Goal: Find specific page/section: Find specific page/section

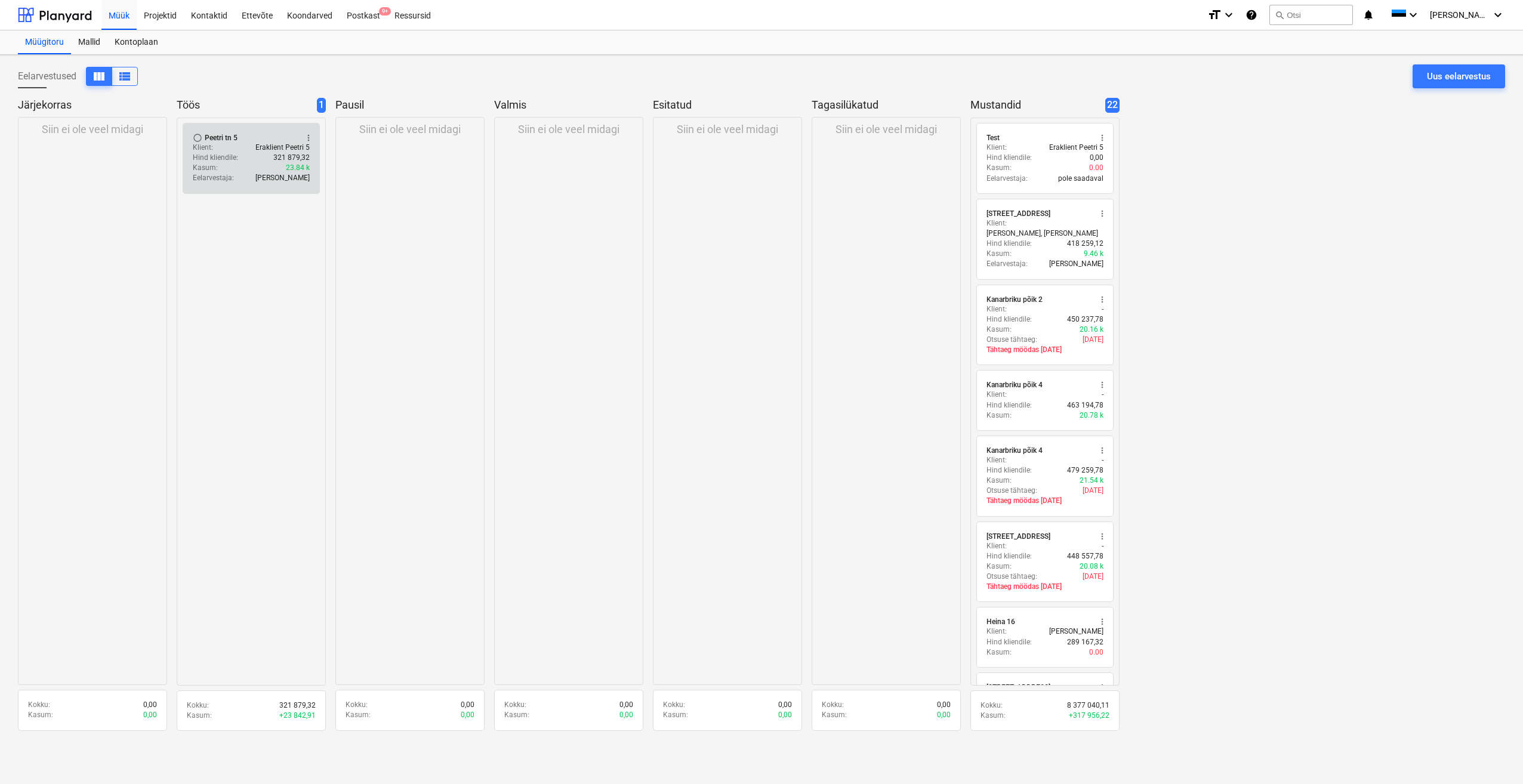
click at [267, 160] on div "Hind kliendile : 321 879,32" at bounding box center [251, 158] width 117 height 10
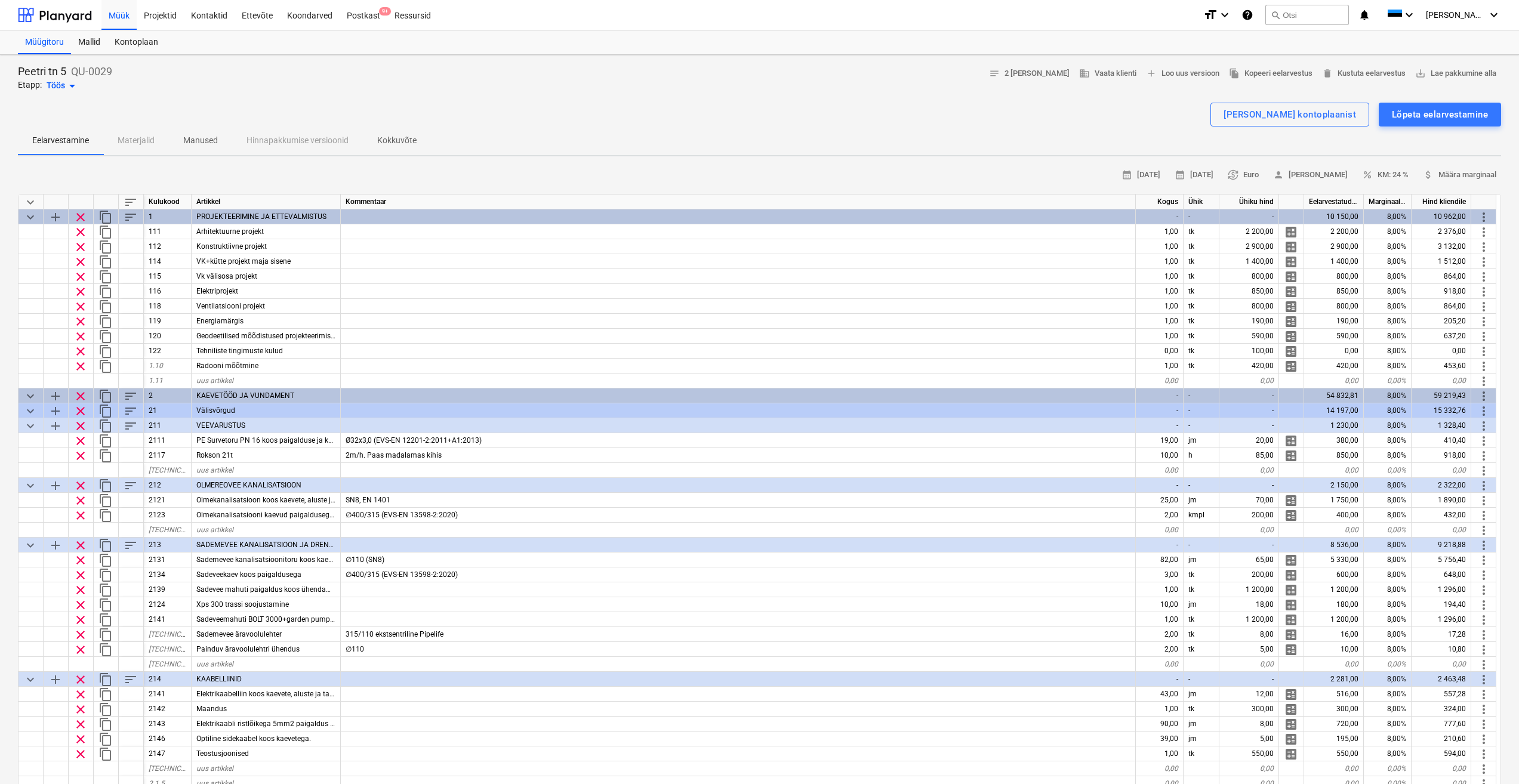
click at [28, 199] on span "keyboard_arrow_down" at bounding box center [31, 202] width 15 height 15
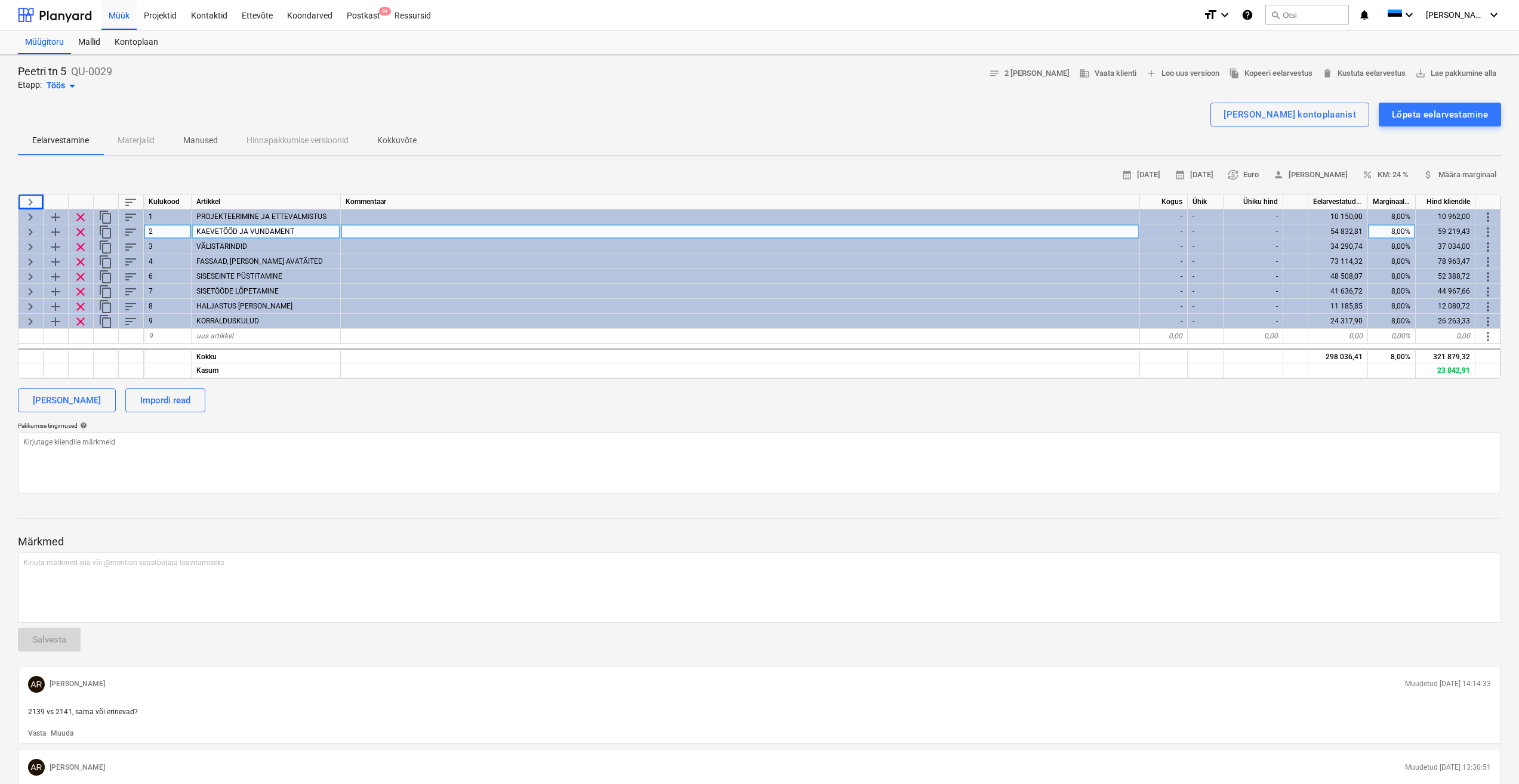
click at [31, 233] on span "keyboard_arrow_right" at bounding box center [31, 232] width 15 height 15
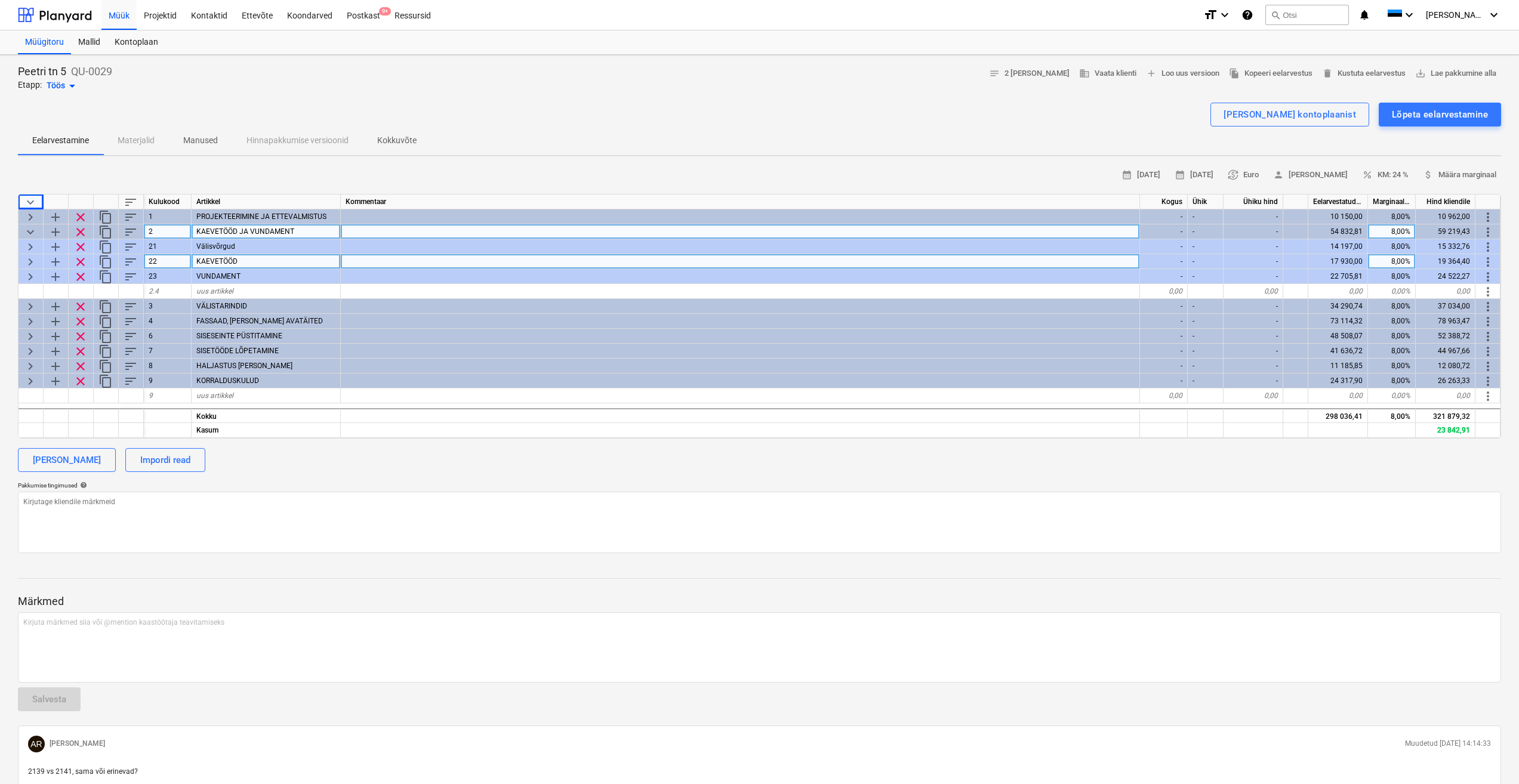
click at [31, 256] on span "keyboard_arrow_right" at bounding box center [31, 262] width 15 height 15
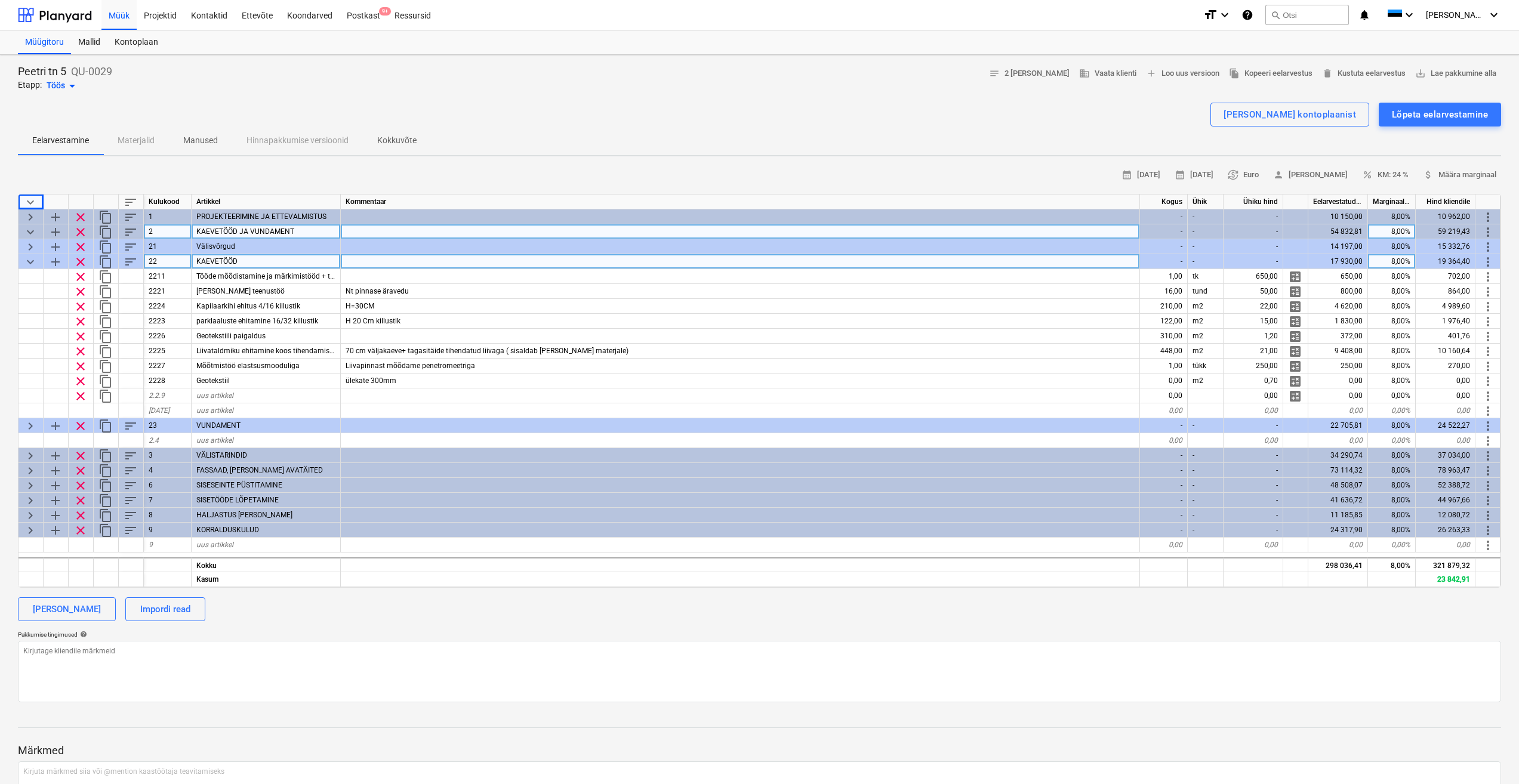
click at [541, 162] on div "Peetri tn 5 QU-0029 Etapp: Töös arrow_drop_down notes 2 [PERSON_NAME] business …" at bounding box center [760, 580] width 1519 height 1050
click at [432, 170] on div "calendar_month [DATE] calendar_month [DATE] currency_exchange Euro person [PERS…" at bounding box center [760, 174] width 1483 height 18
click at [28, 262] on span "keyboard_arrow_down" at bounding box center [31, 262] width 15 height 15
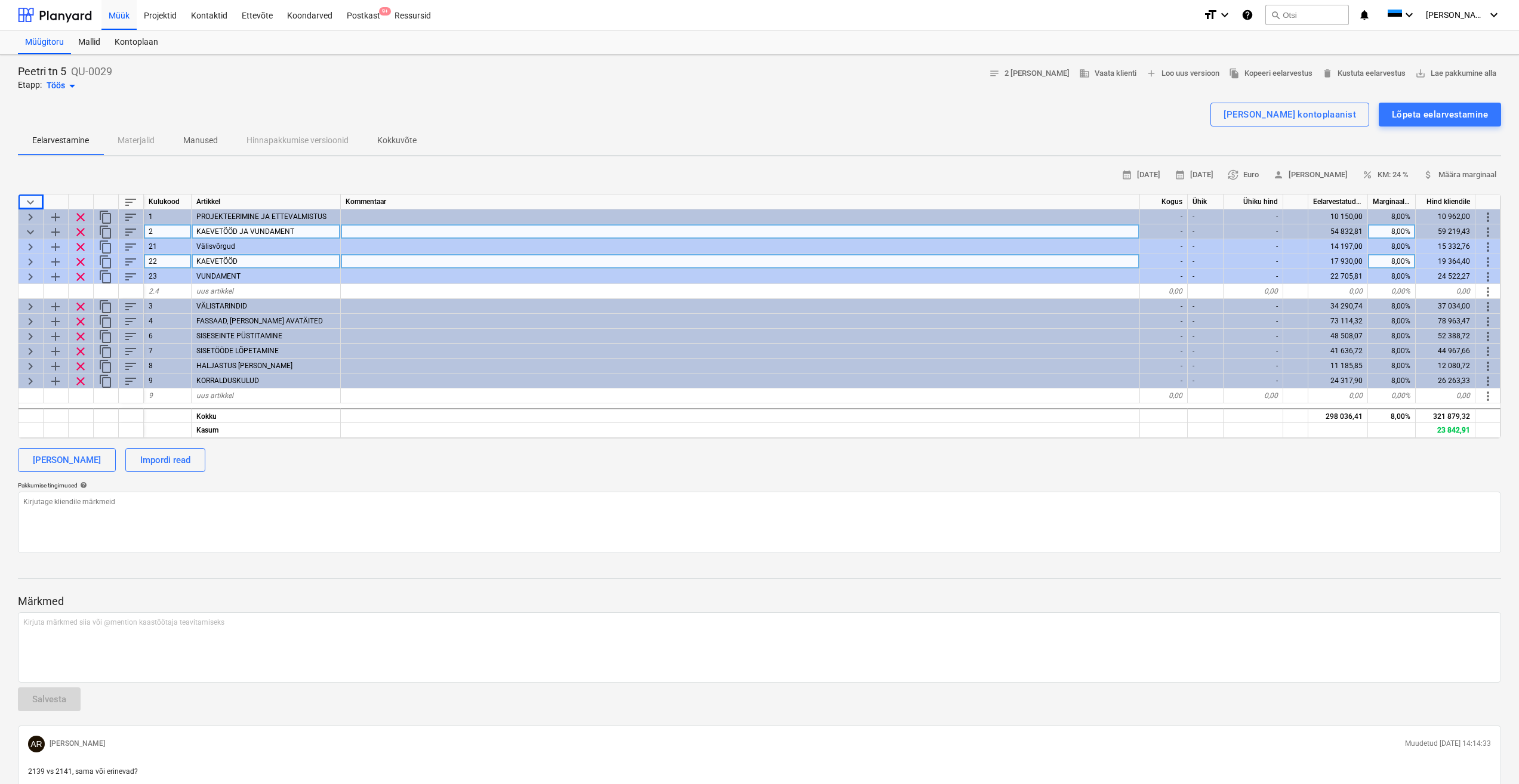
click at [30, 261] on span "keyboard_arrow_right" at bounding box center [31, 262] width 15 height 15
type textarea "x"
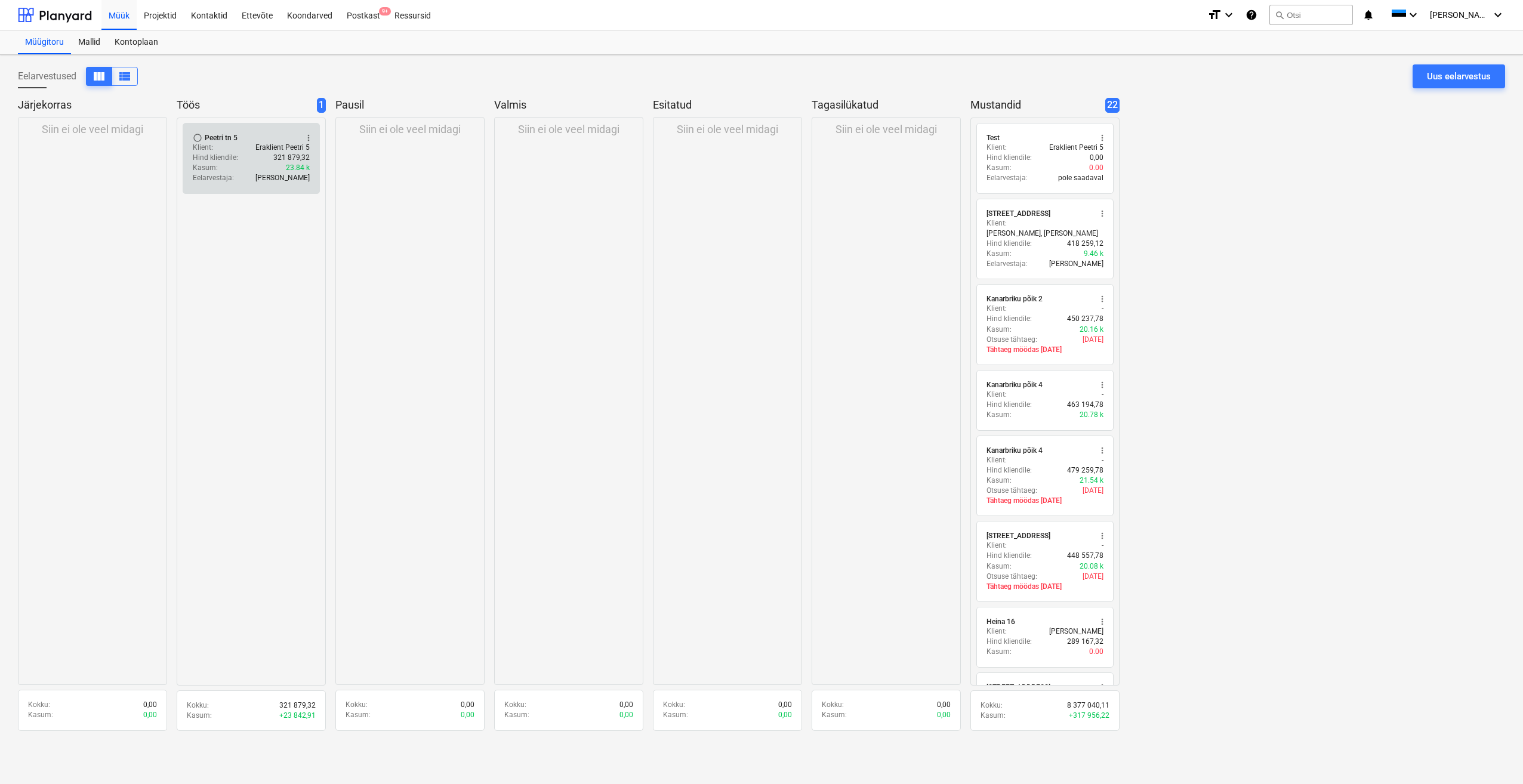
click at [245, 156] on div "Hind kliendile : 321 879,32" at bounding box center [251, 158] width 117 height 10
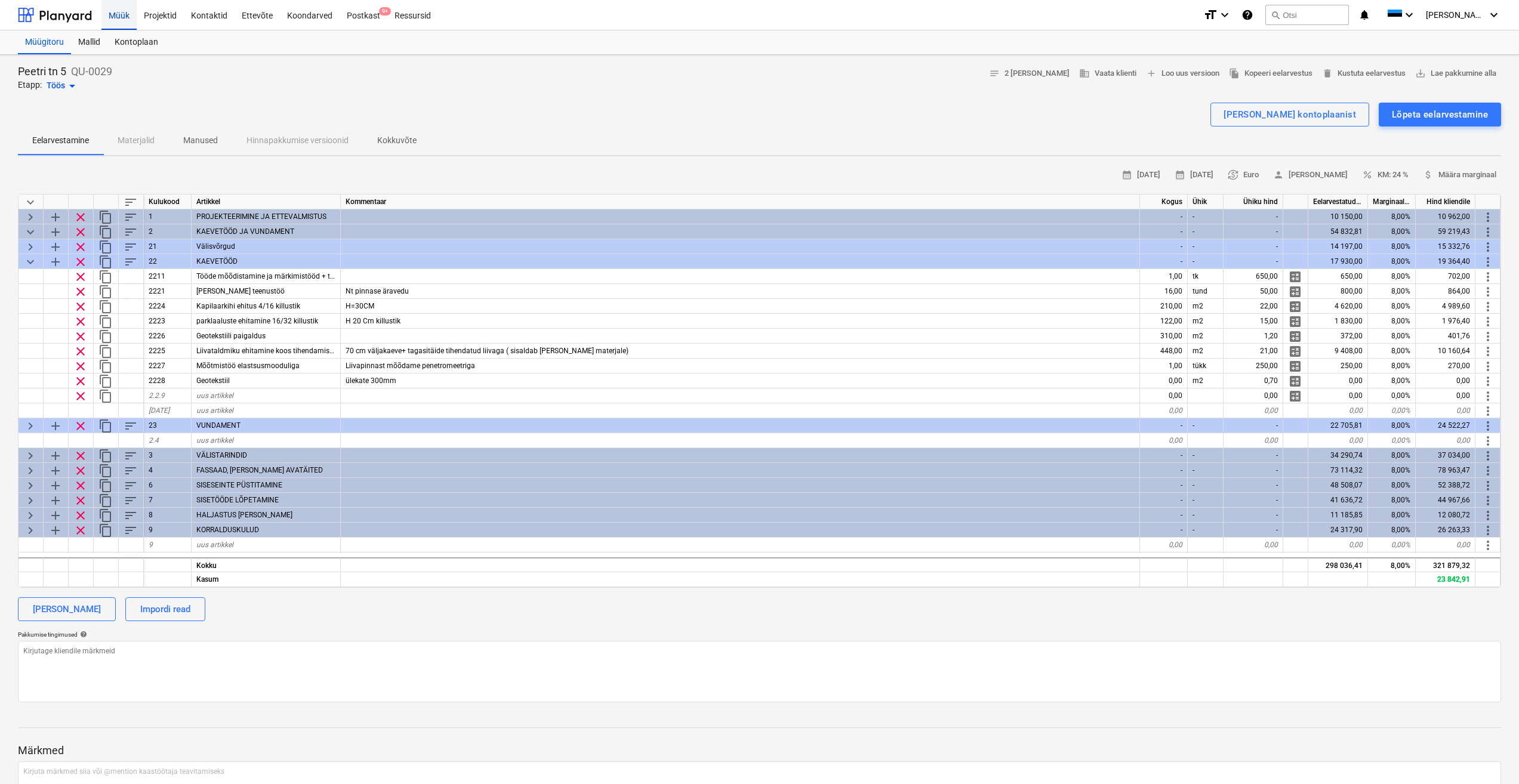
click at [121, 18] on div "Müük" at bounding box center [119, 15] width 35 height 31
click at [31, 260] on span "keyboard_arrow_down" at bounding box center [31, 262] width 15 height 15
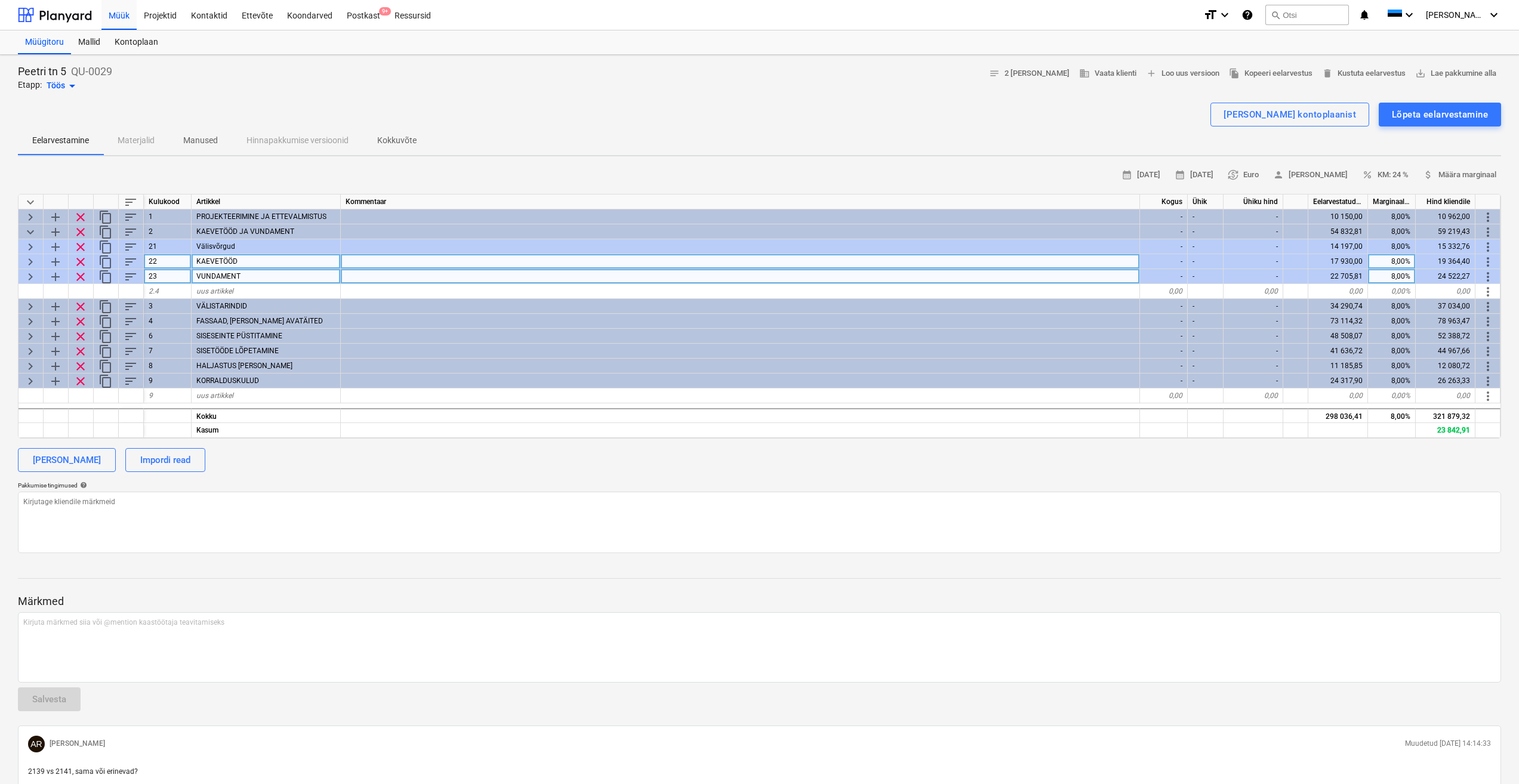
click at [25, 280] on span "keyboard_arrow_right" at bounding box center [31, 277] width 15 height 15
type textarea "x"
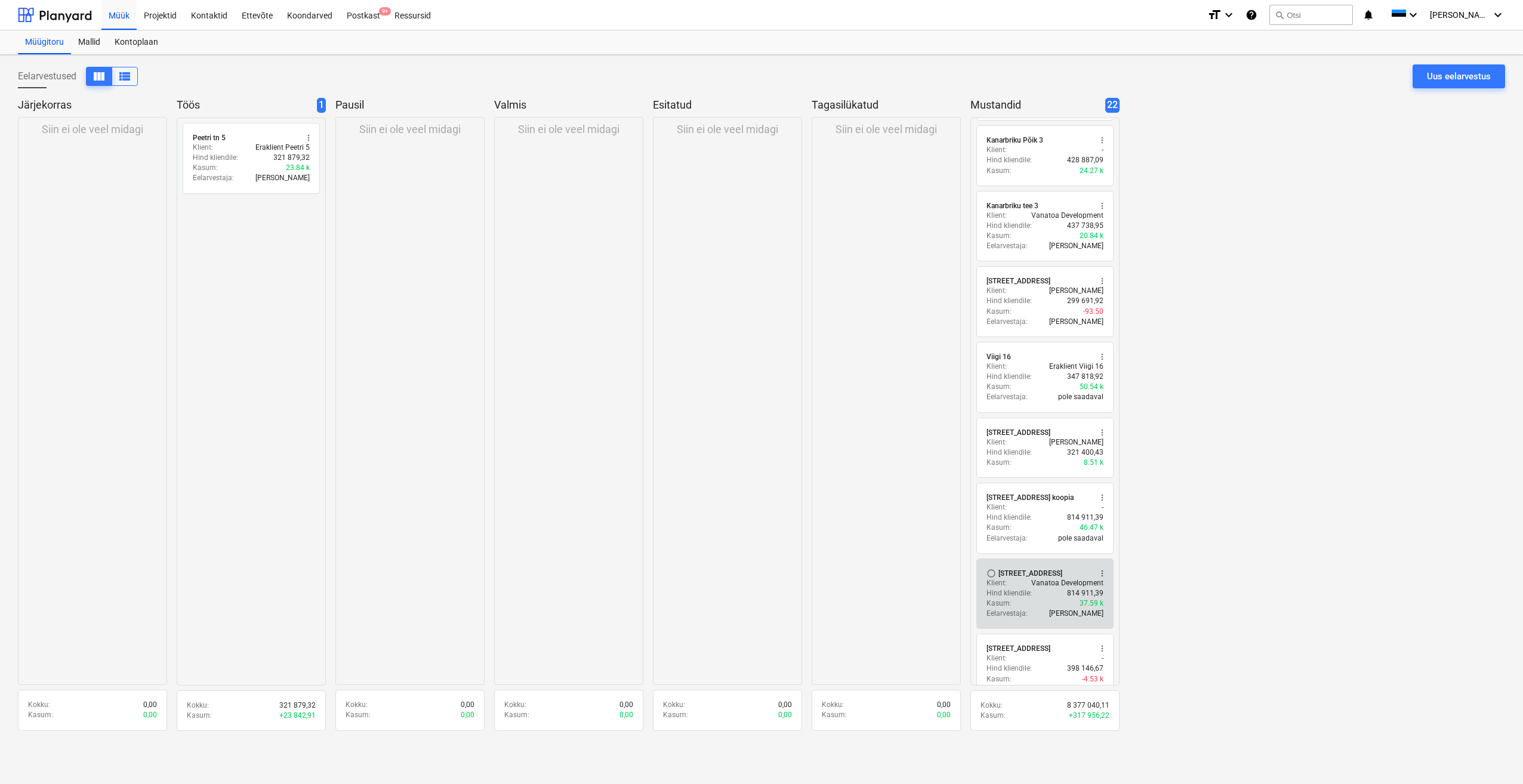
scroll to position [895, 0]
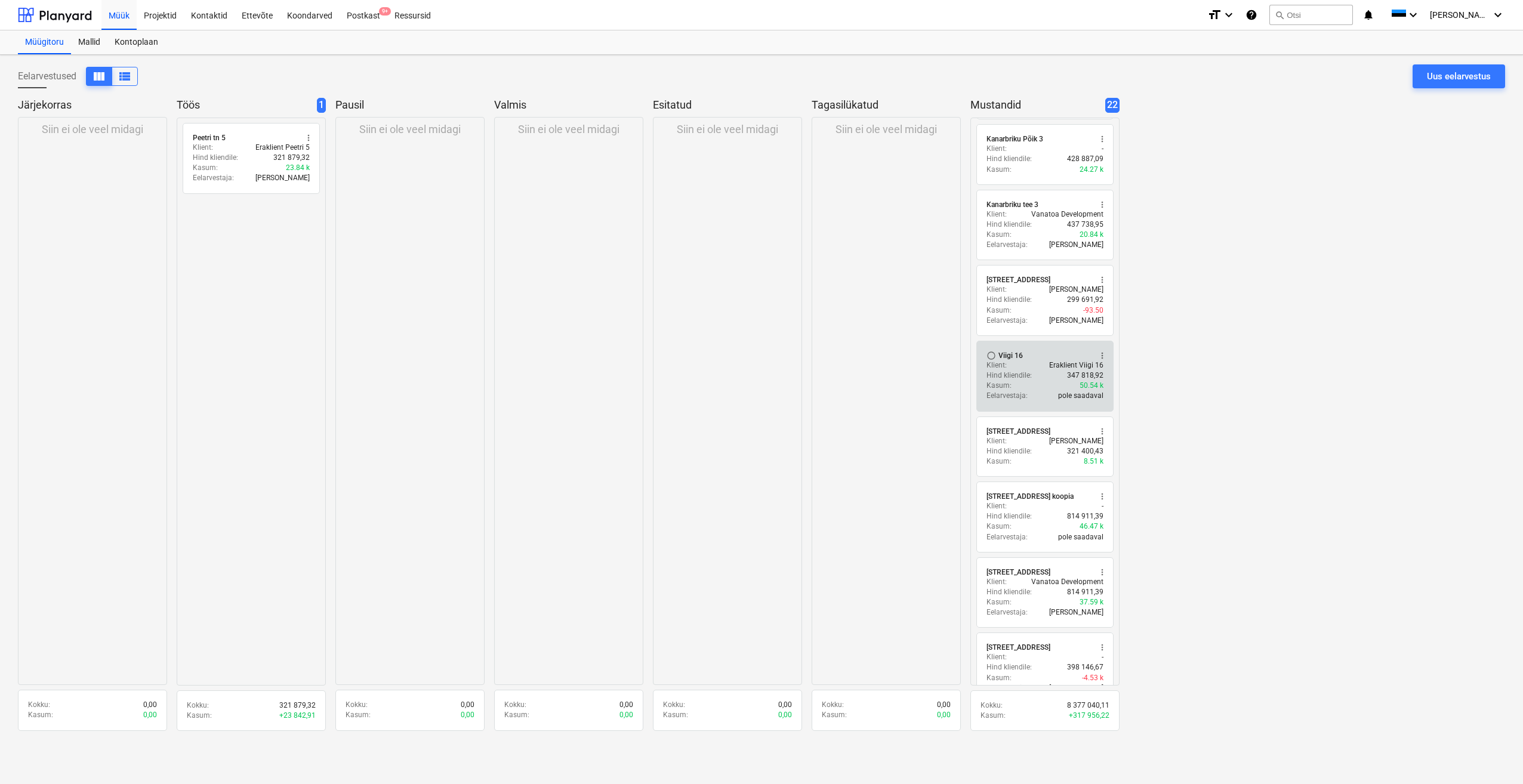
click at [1033, 380] on div "Kasum : 50.54 k" at bounding box center [1045, 385] width 117 height 10
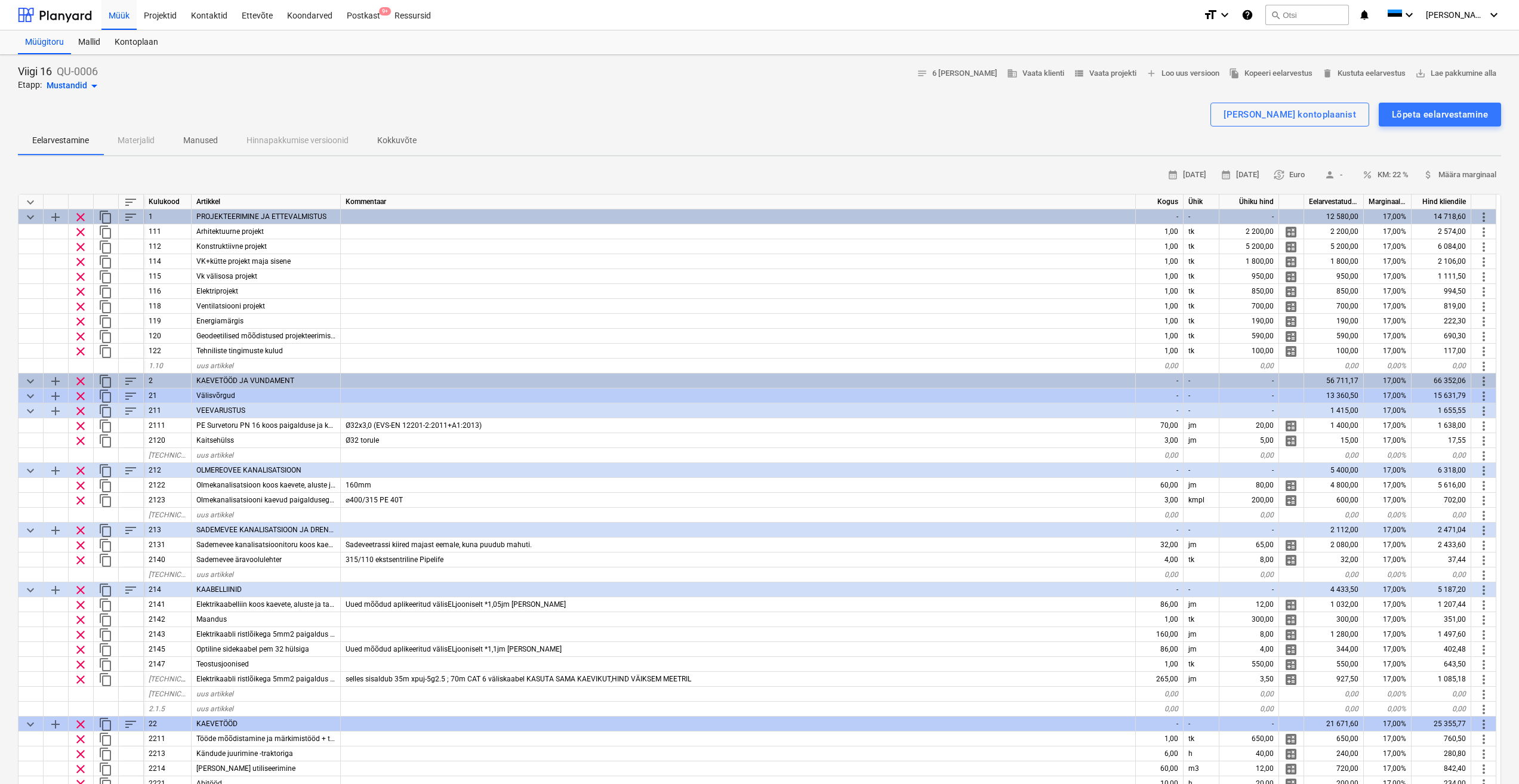
click at [34, 204] on span "keyboard_arrow_down" at bounding box center [31, 202] width 15 height 15
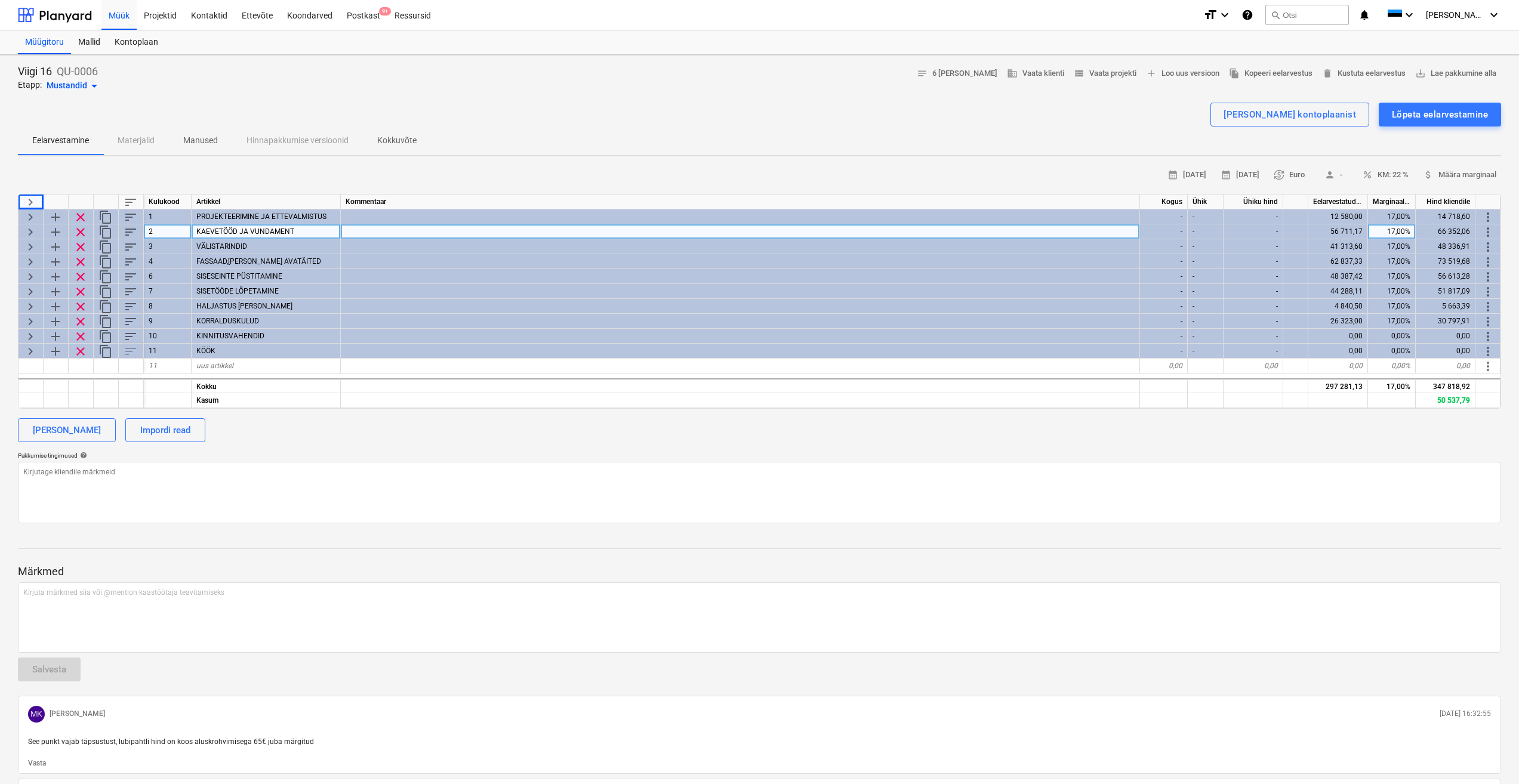
click at [28, 234] on span "keyboard_arrow_right" at bounding box center [31, 232] width 15 height 15
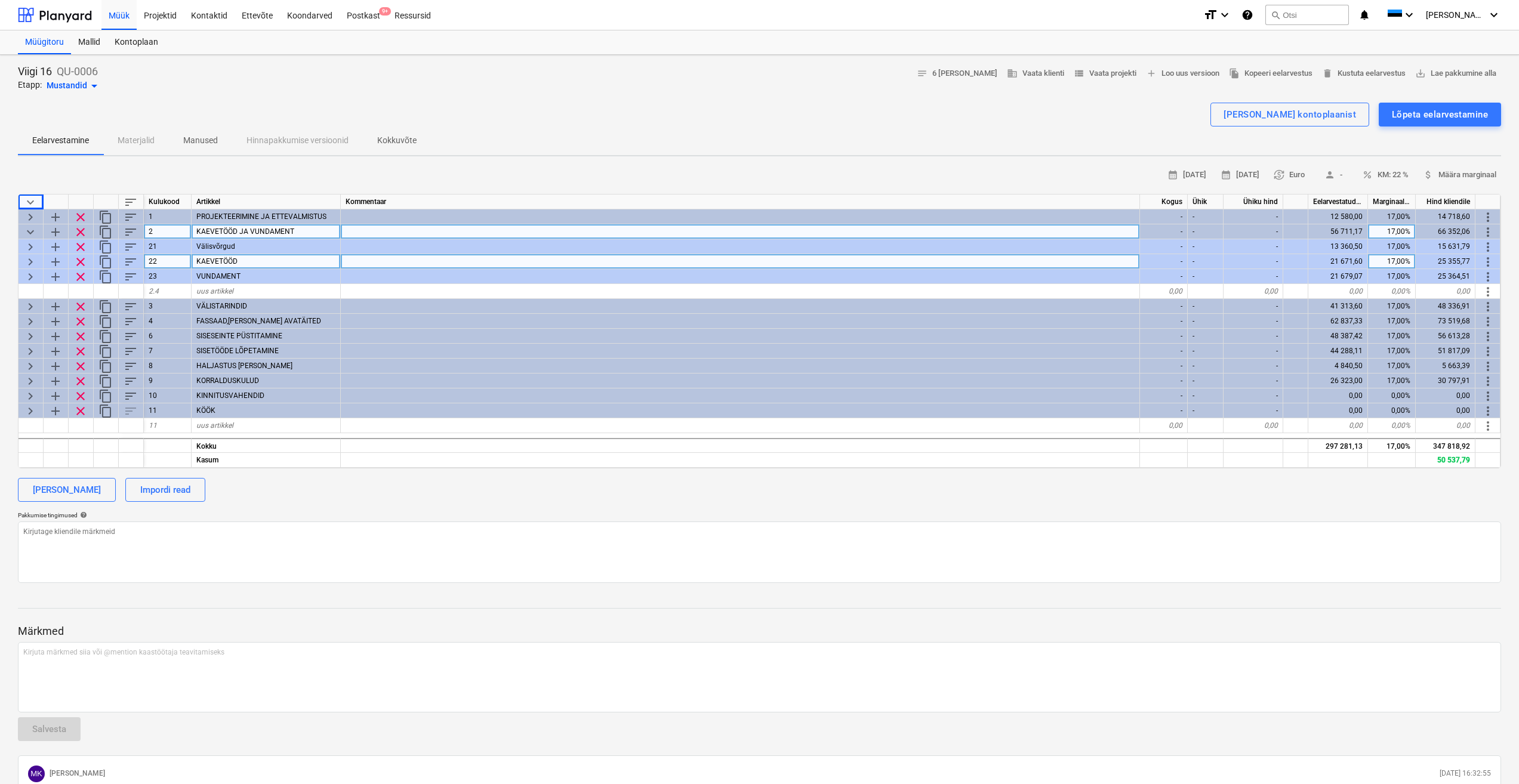
click at [28, 258] on span "keyboard_arrow_right" at bounding box center [31, 262] width 15 height 15
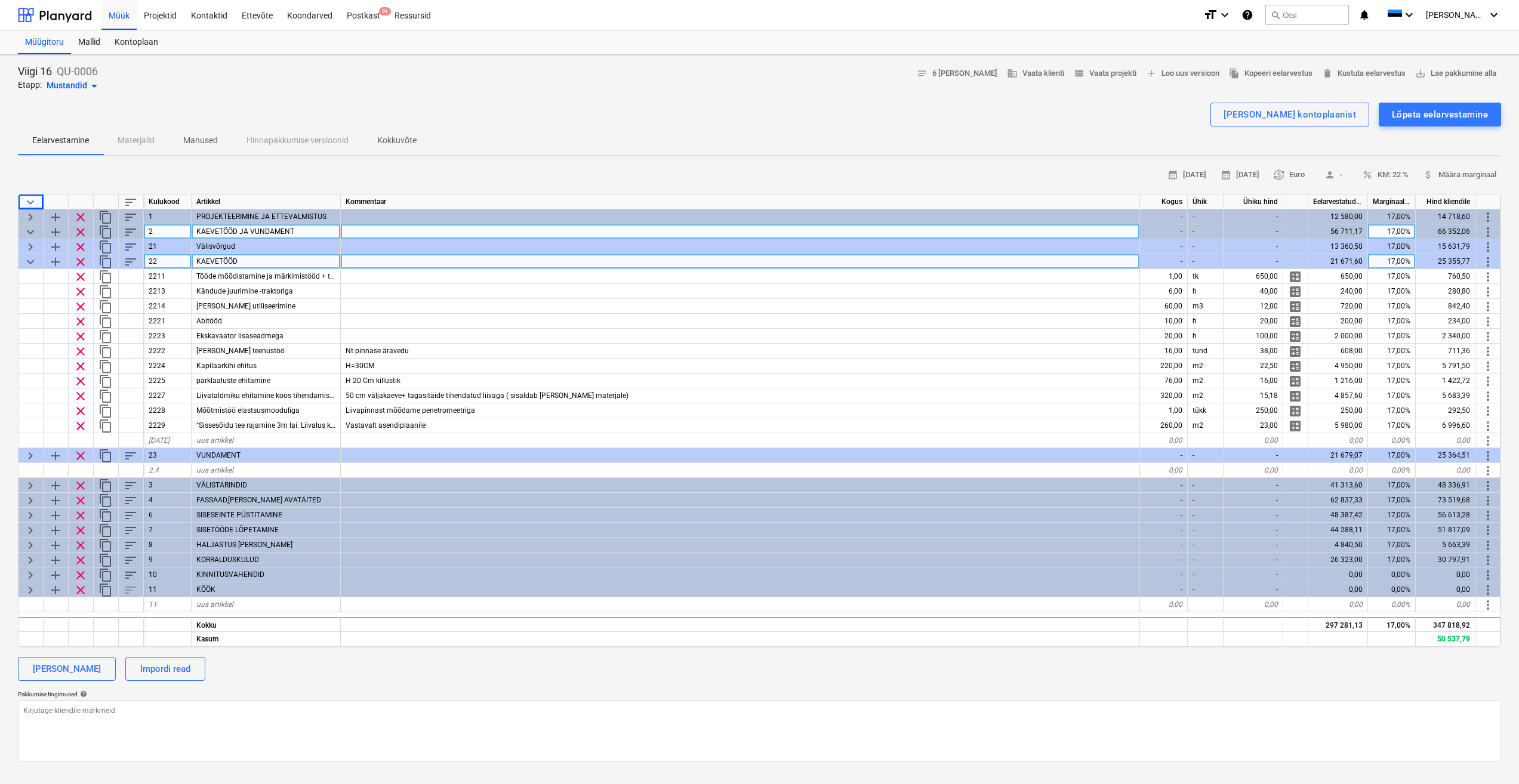
click at [27, 263] on span "keyboard_arrow_down" at bounding box center [31, 262] width 15 height 15
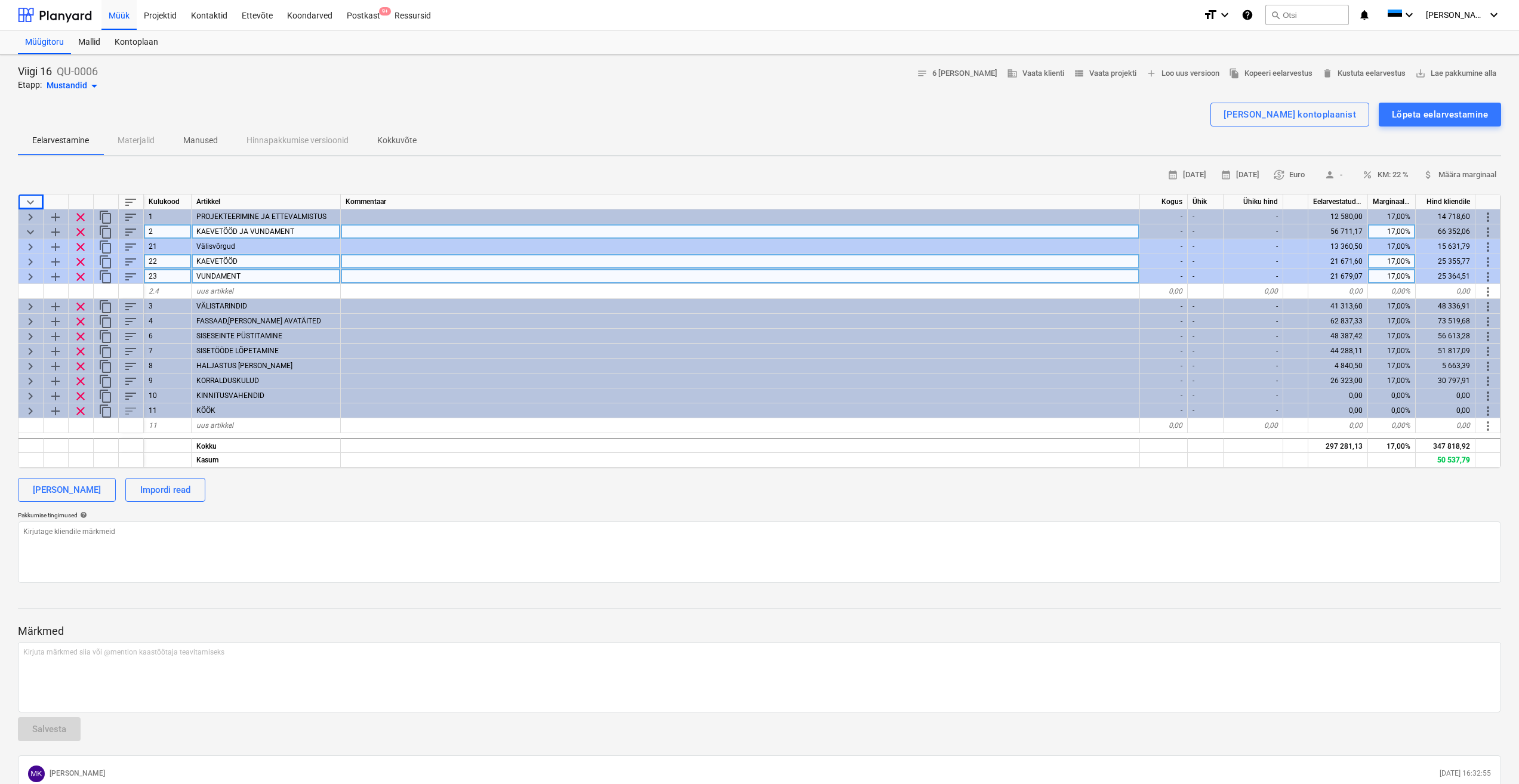
click at [27, 277] on span "keyboard_arrow_right" at bounding box center [31, 277] width 15 height 15
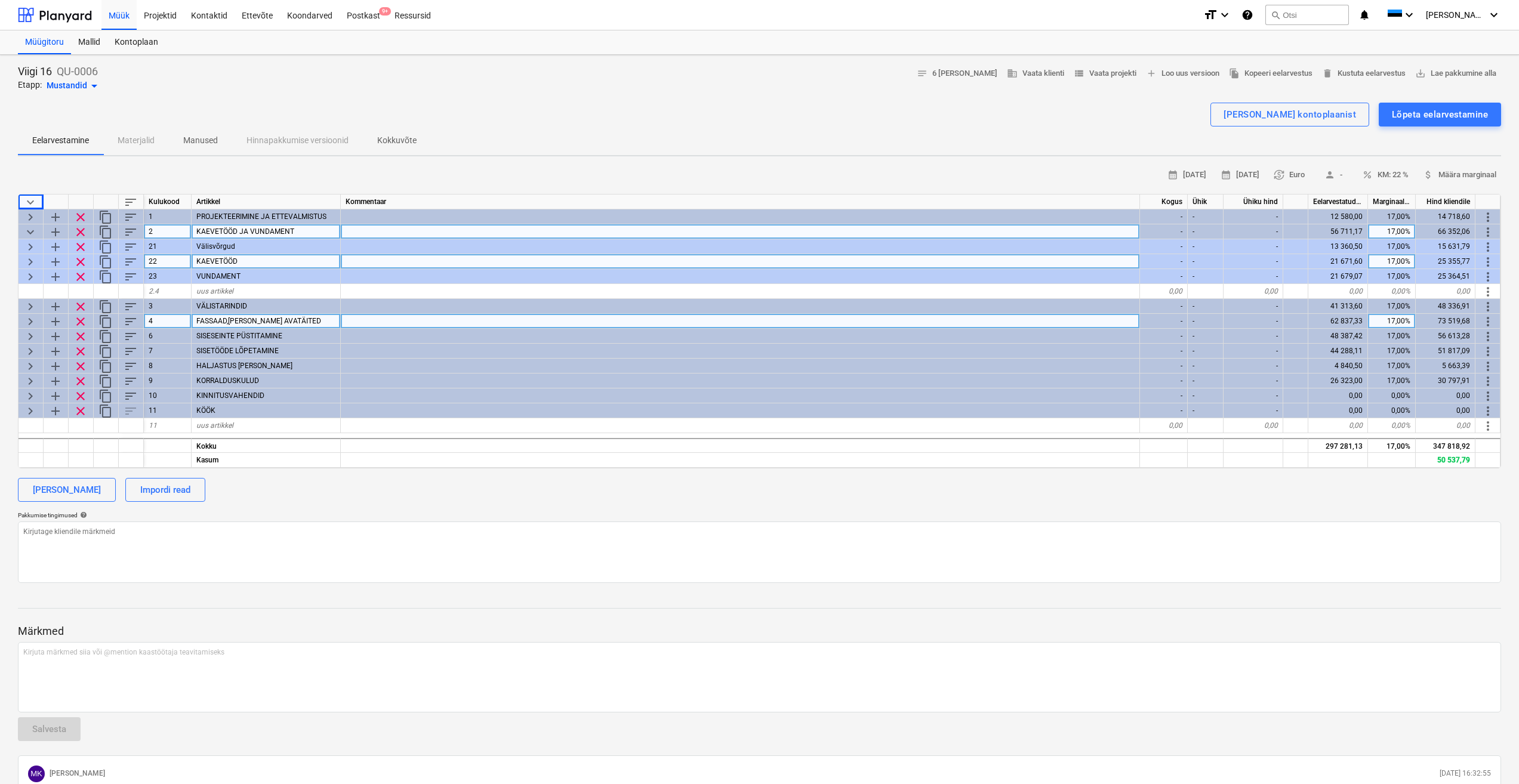
type textarea "x"
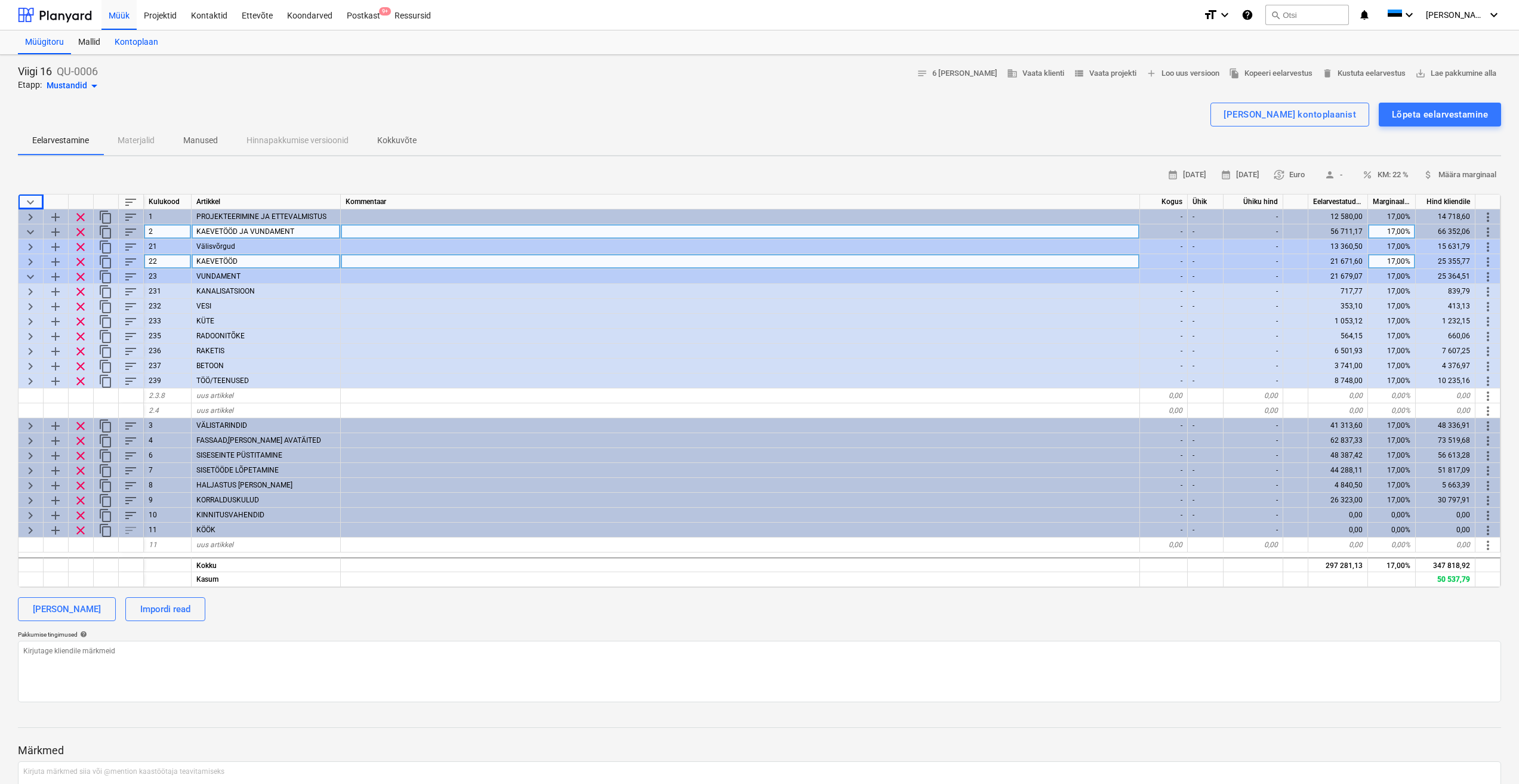
drag, startPoint x: 137, startPoint y: 44, endPoint x: 142, endPoint y: 50, distance: 7.8
click at [137, 44] on div "Kontoplaan" at bounding box center [136, 42] width 58 height 24
click at [201, 12] on div "Kontaktid" at bounding box center [209, 15] width 50 height 31
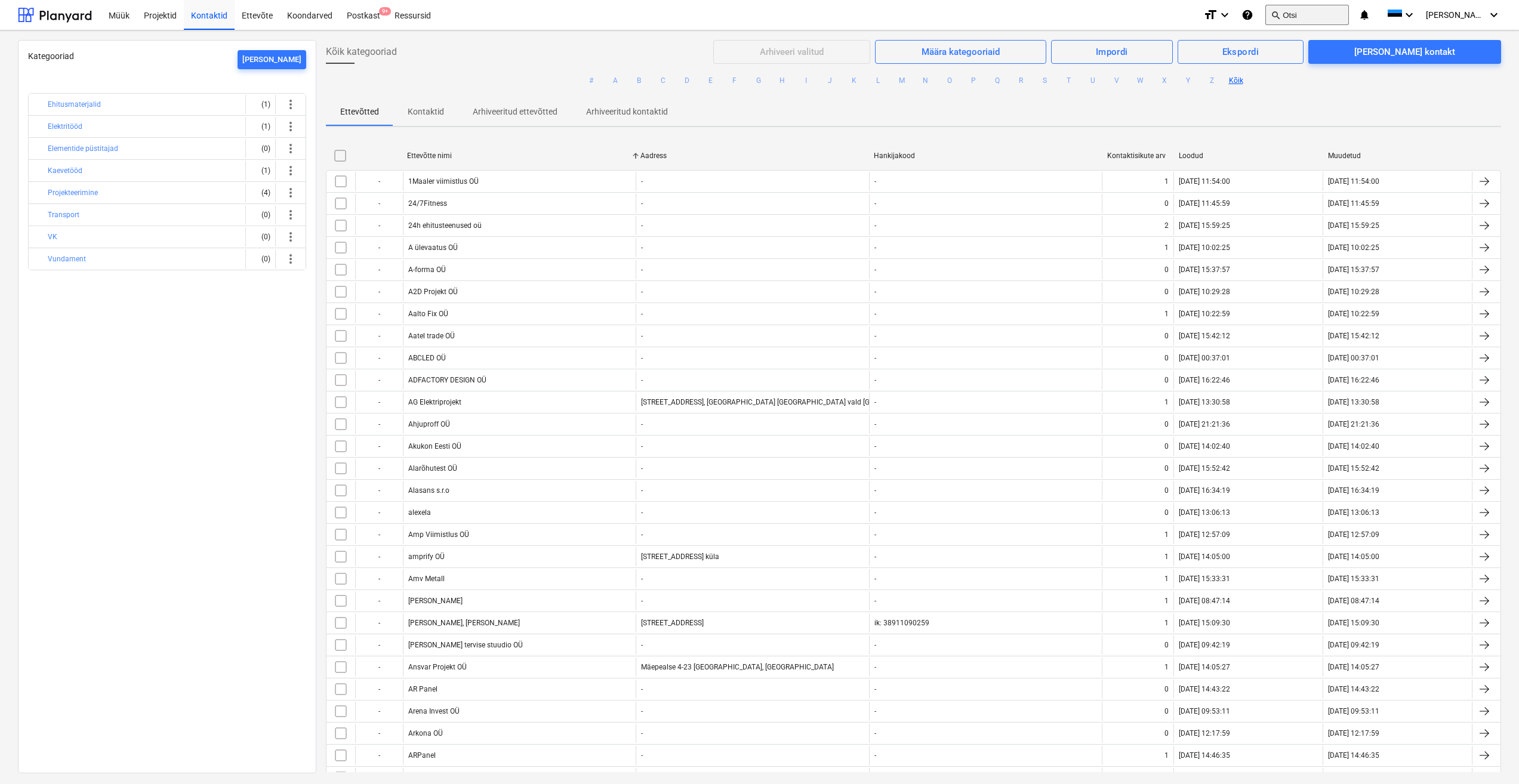
click at [1299, 12] on button "search Otsi" at bounding box center [1307, 15] width 83 height 20
click at [1310, 12] on button "search Otsi" at bounding box center [1307, 15] width 83 height 20
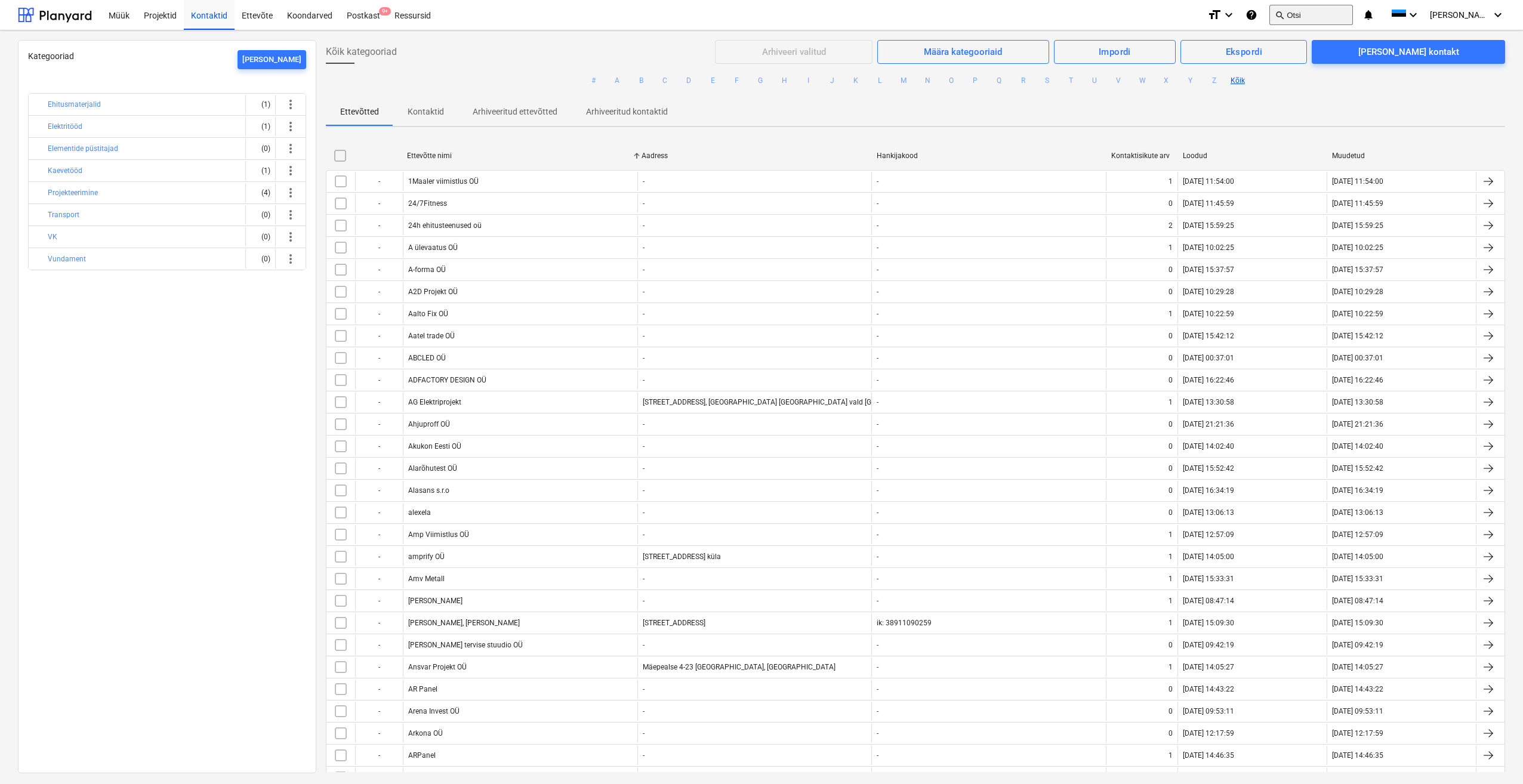
click at [1307, 17] on button "search Otsi" at bounding box center [1311, 15] width 83 height 20
click at [1309, 15] on button "search Otsi" at bounding box center [1311, 15] width 83 height 20
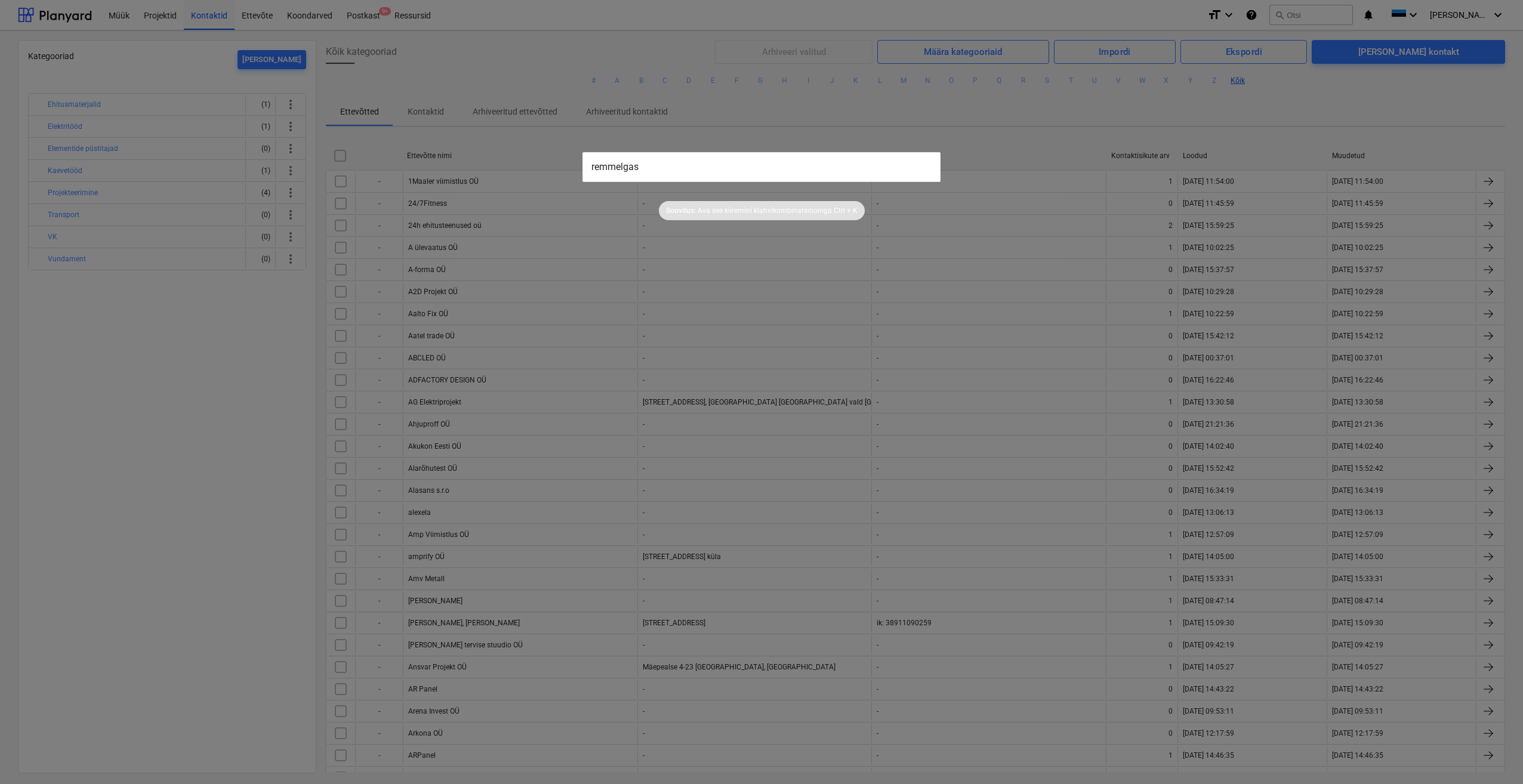
type input "remmelgas"
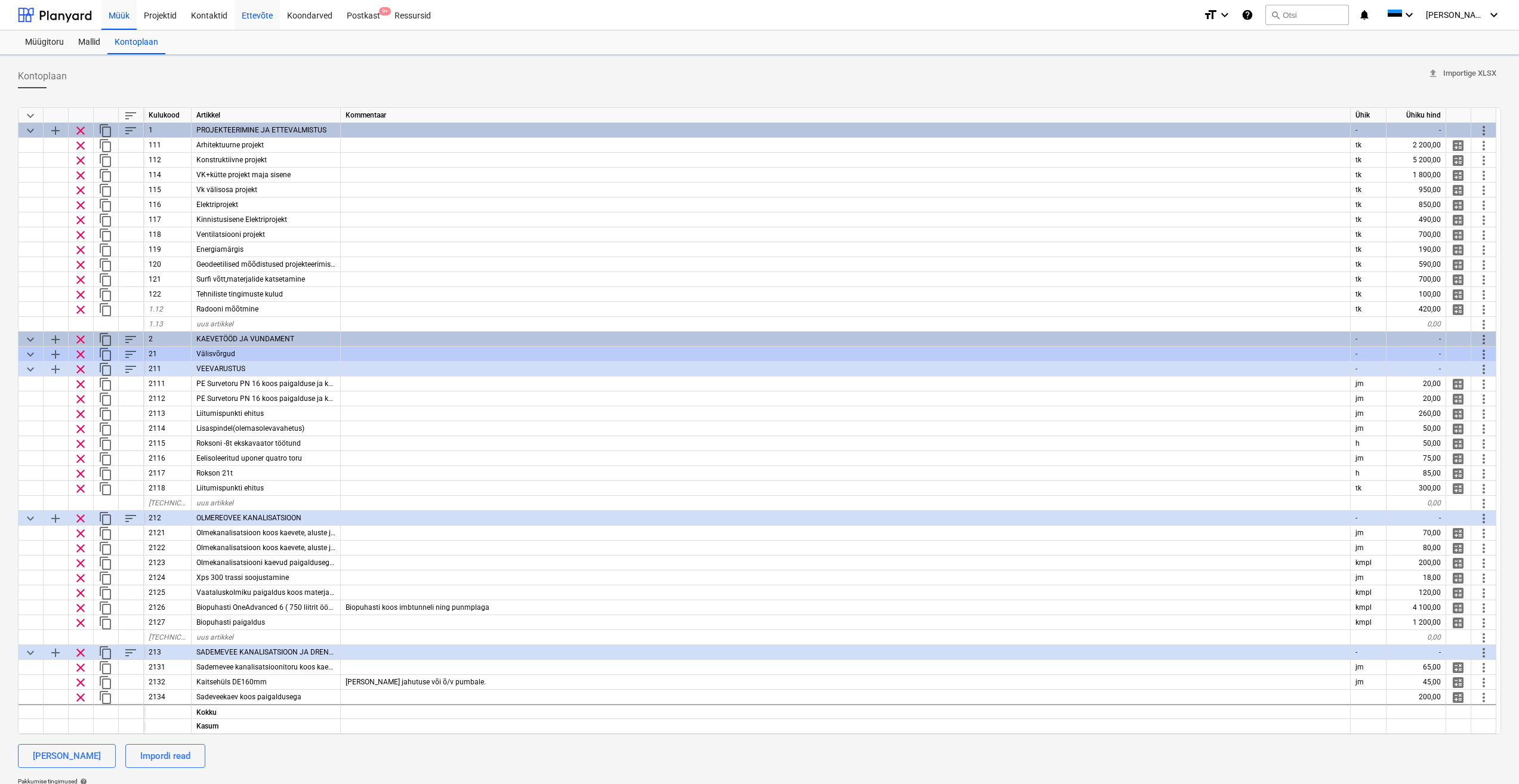
type textarea "x"
